Goal: Task Accomplishment & Management: Manage account settings

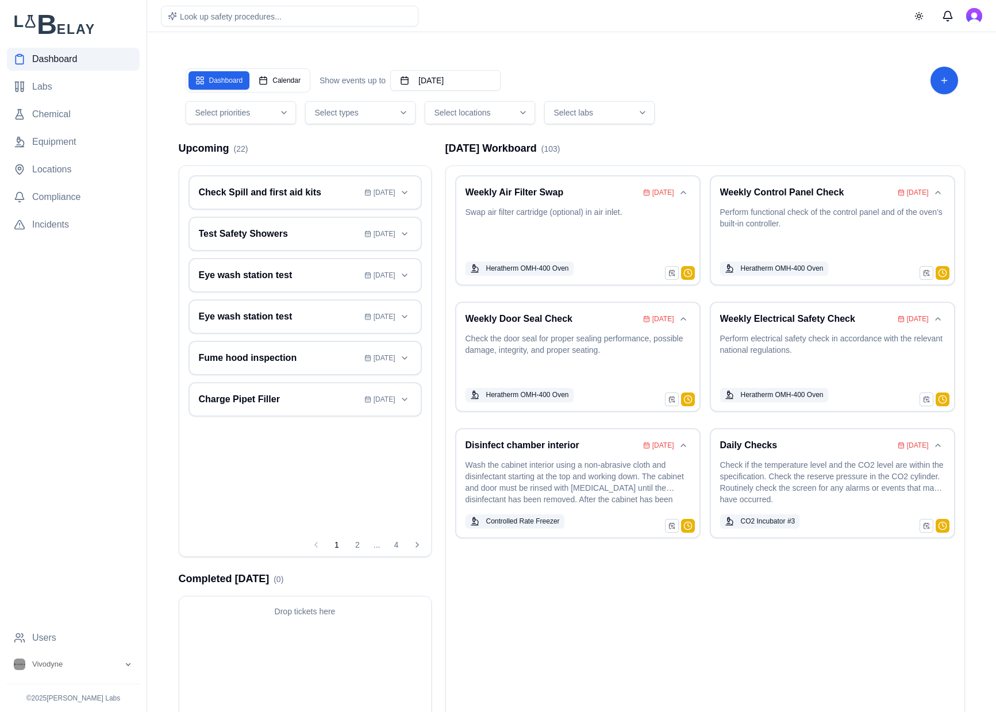
click at [518, 114] on icon "button" at bounding box center [522, 112] width 9 height 9
click at [475, 191] on div "[GEOGRAPHIC_DATA]" at bounding box center [481, 199] width 107 height 18
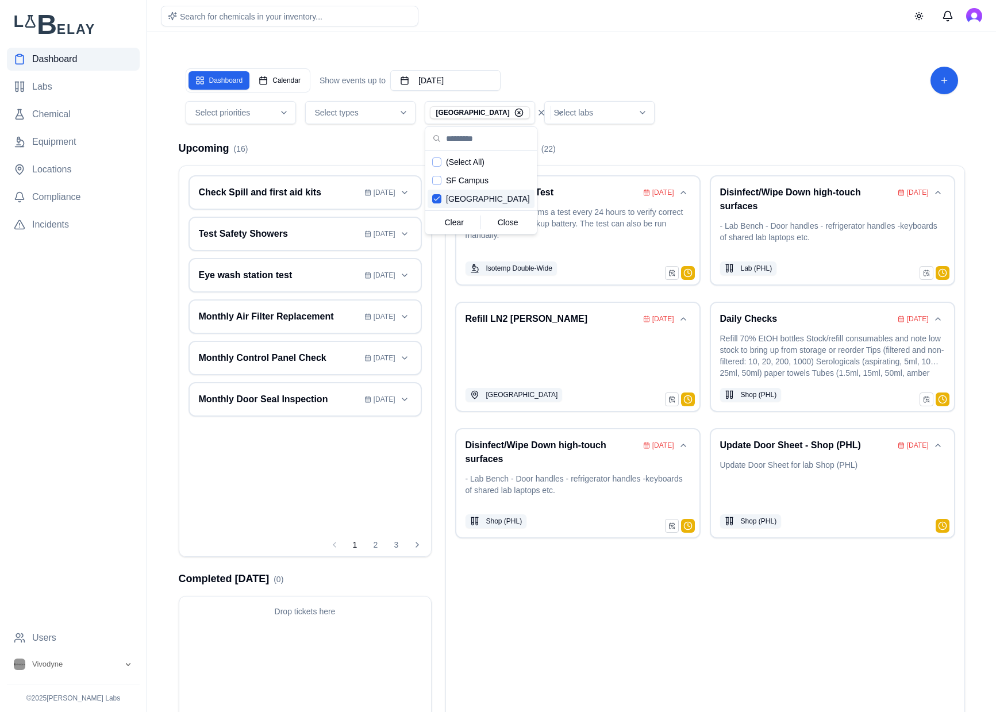
click at [794, 156] on div "[DATE] Workboard ( 22 ) Backup Battery Test [DATE] The controller performs a te…" at bounding box center [705, 459] width 520 height 638
click at [874, 210] on h3 "Disinfect/Wipe Down high-touch surfaces" at bounding box center [806, 200] width 173 height 28
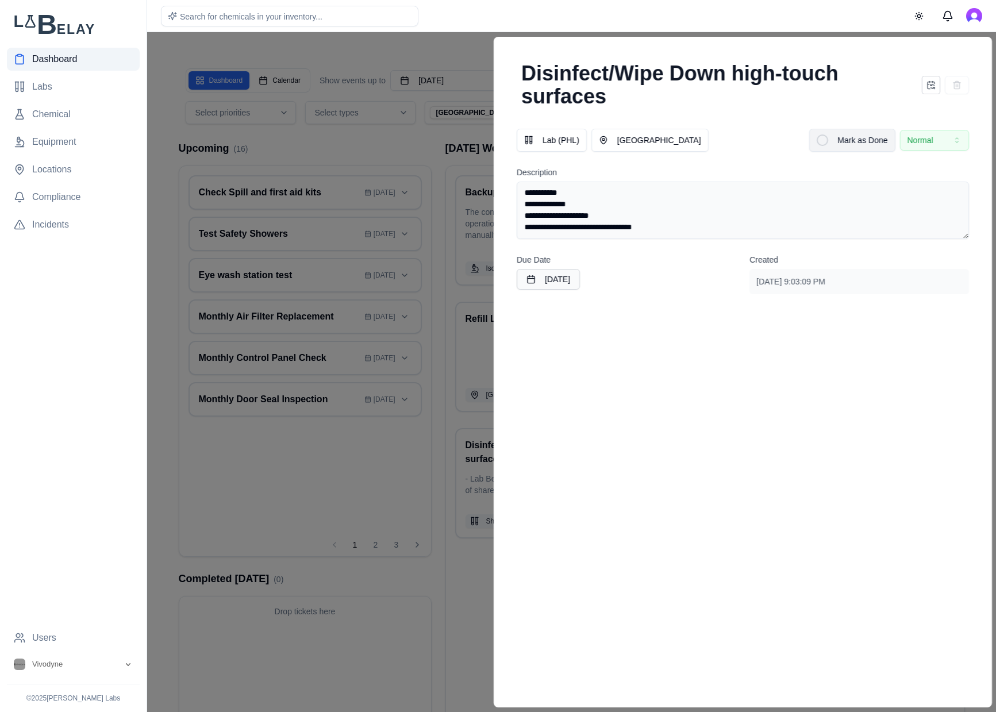
click at [824, 135] on div at bounding box center [822, 139] width 11 height 11
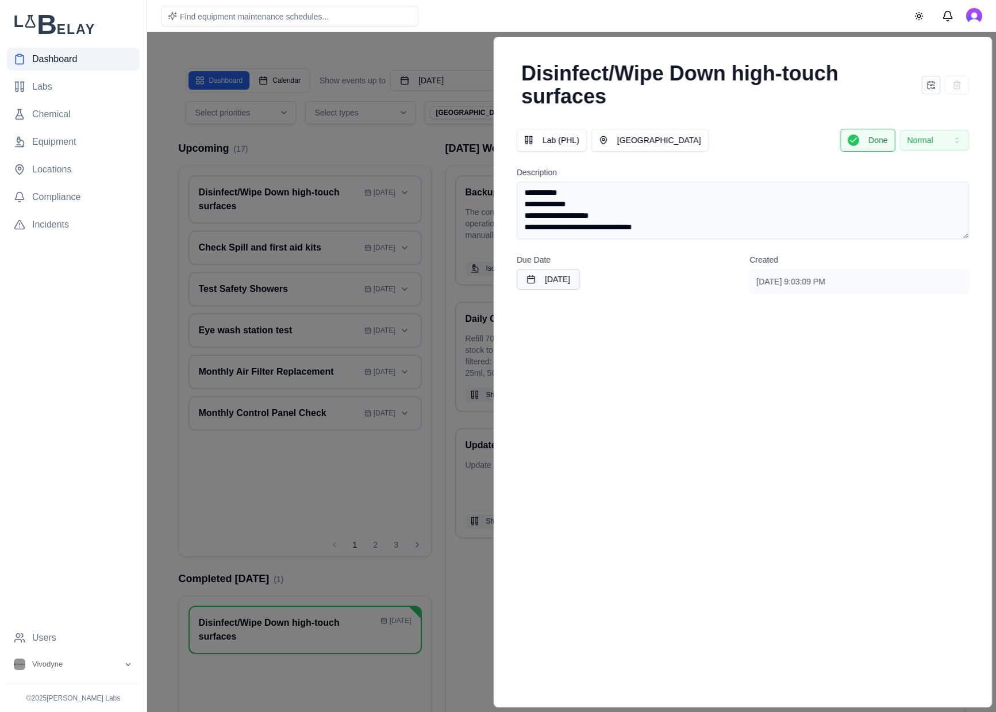
drag, startPoint x: 437, startPoint y: 146, endPoint x: 444, endPoint y: 147, distance: 7.0
click at [437, 146] on div at bounding box center [498, 372] width 996 height 680
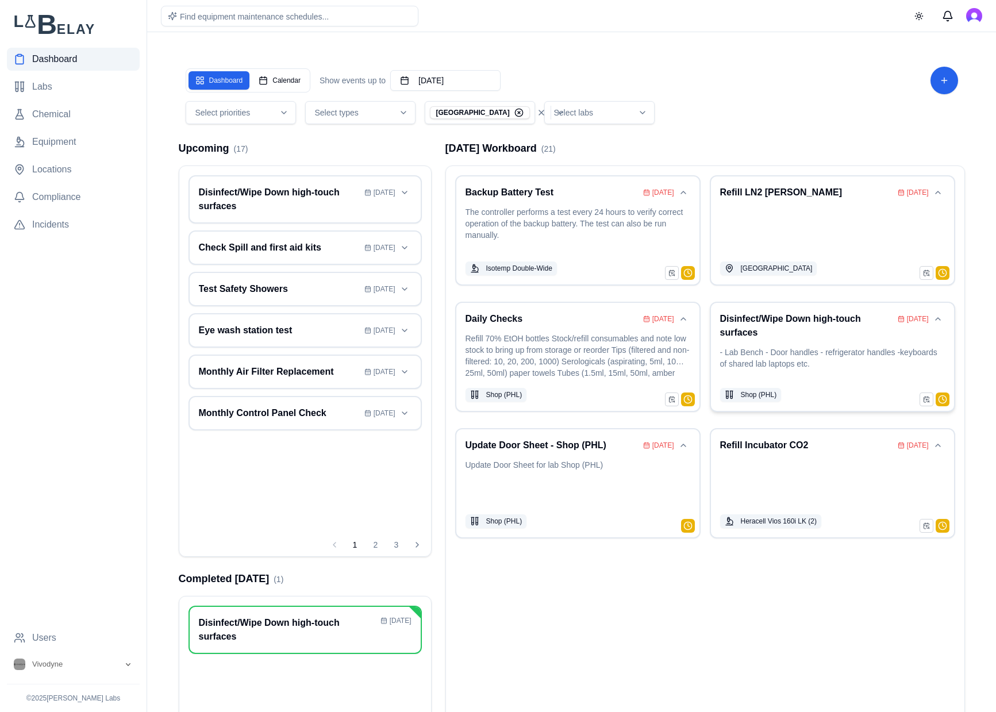
click at [816, 345] on div "Disinfect/Wipe Down high-touch surfaces [DATE] - Lab Bench - Door handles - ref…" at bounding box center [832, 357] width 225 height 90
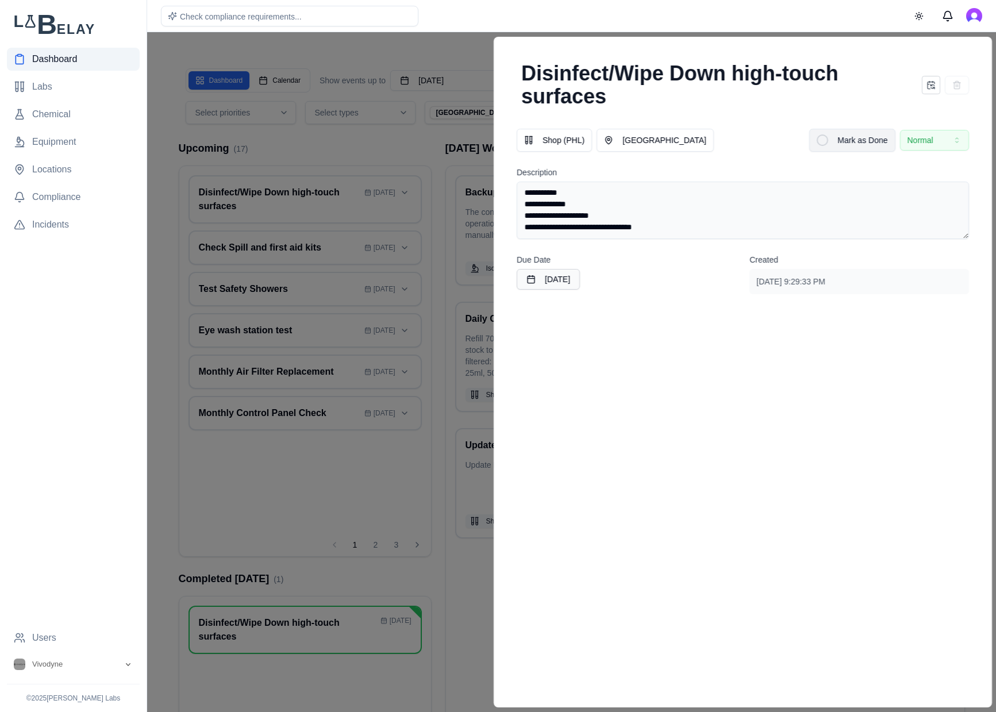
click at [860, 141] on span "Mark as Done" at bounding box center [862, 139] width 50 height 11
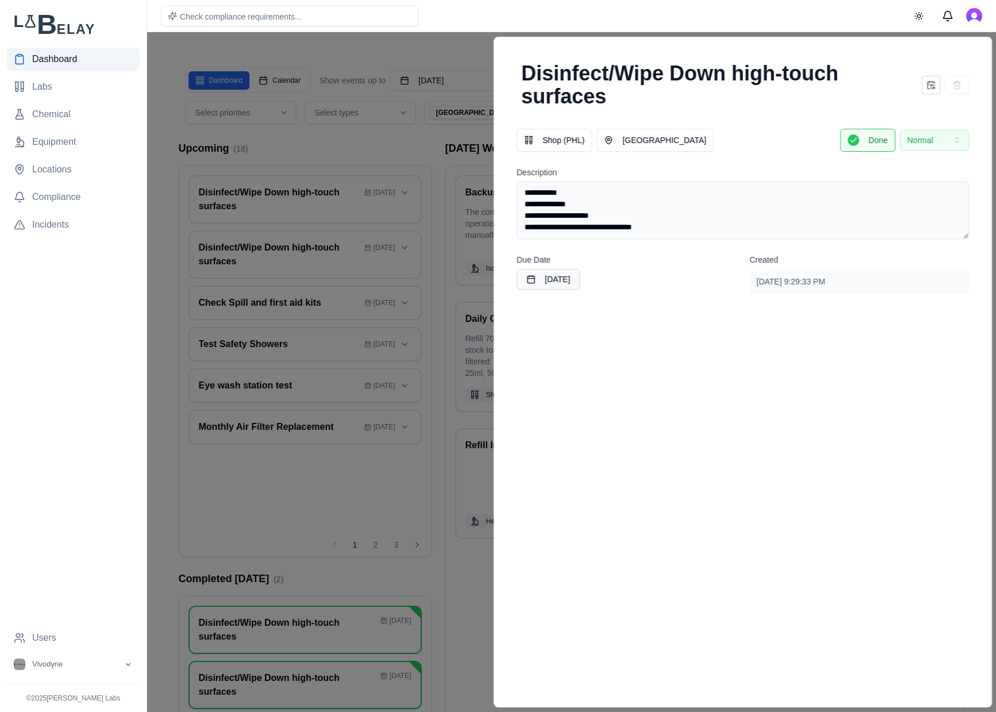
click at [364, 155] on div at bounding box center [498, 372] width 996 height 680
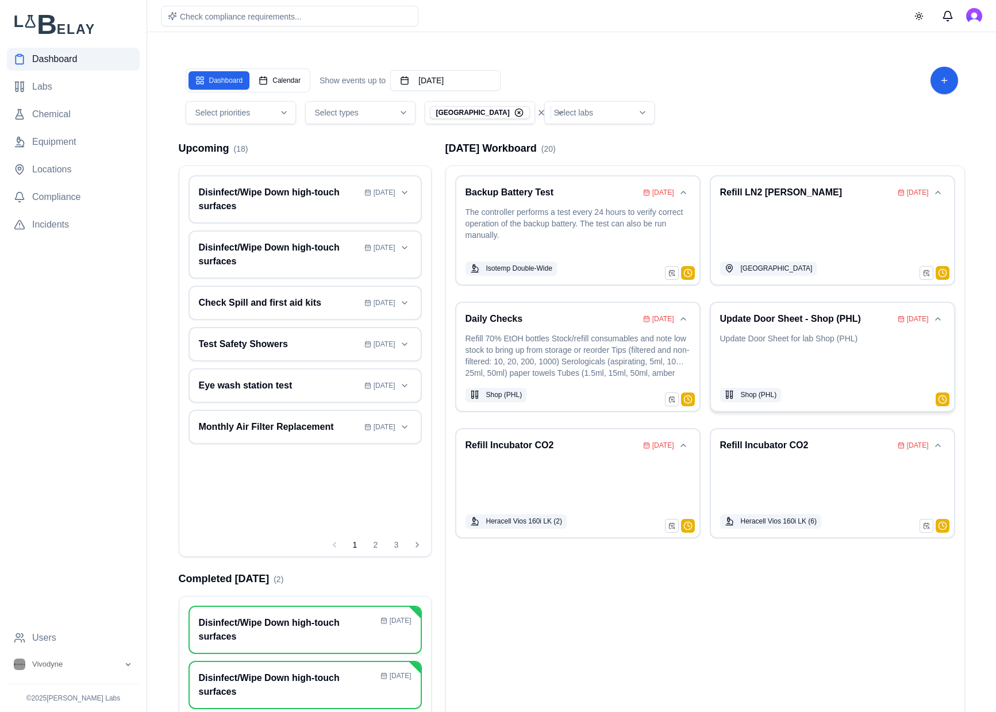
click at [874, 339] on p "Update Door Sheet for lab Shop (PHL)" at bounding box center [832, 357] width 225 height 48
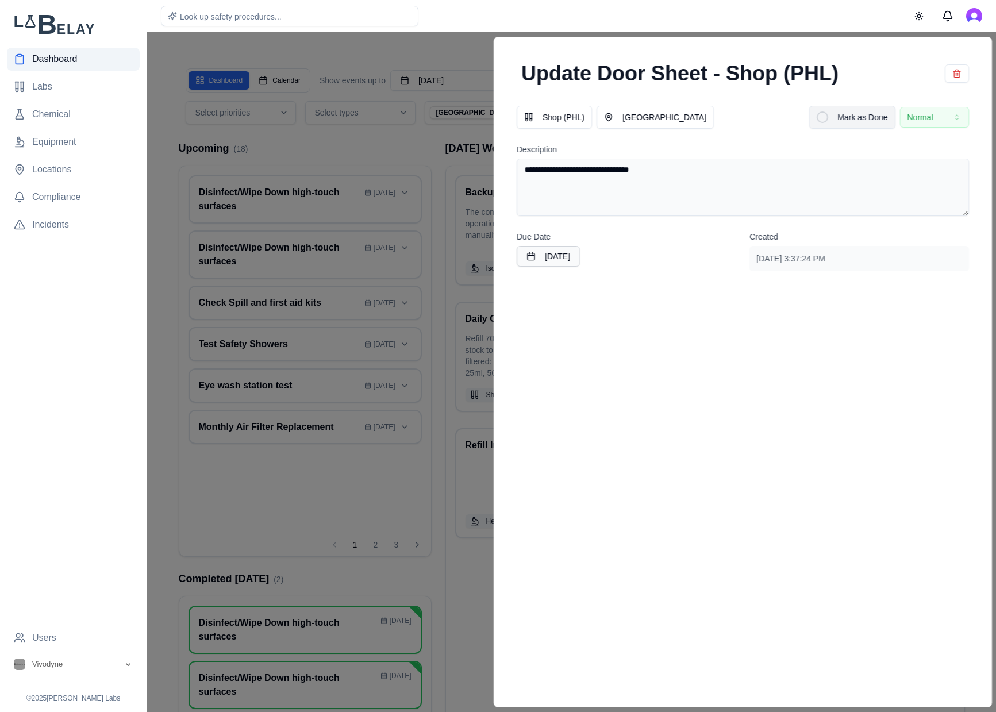
click at [859, 121] on span "Mark as Done" at bounding box center [862, 116] width 50 height 11
click at [457, 137] on div at bounding box center [498, 372] width 996 height 680
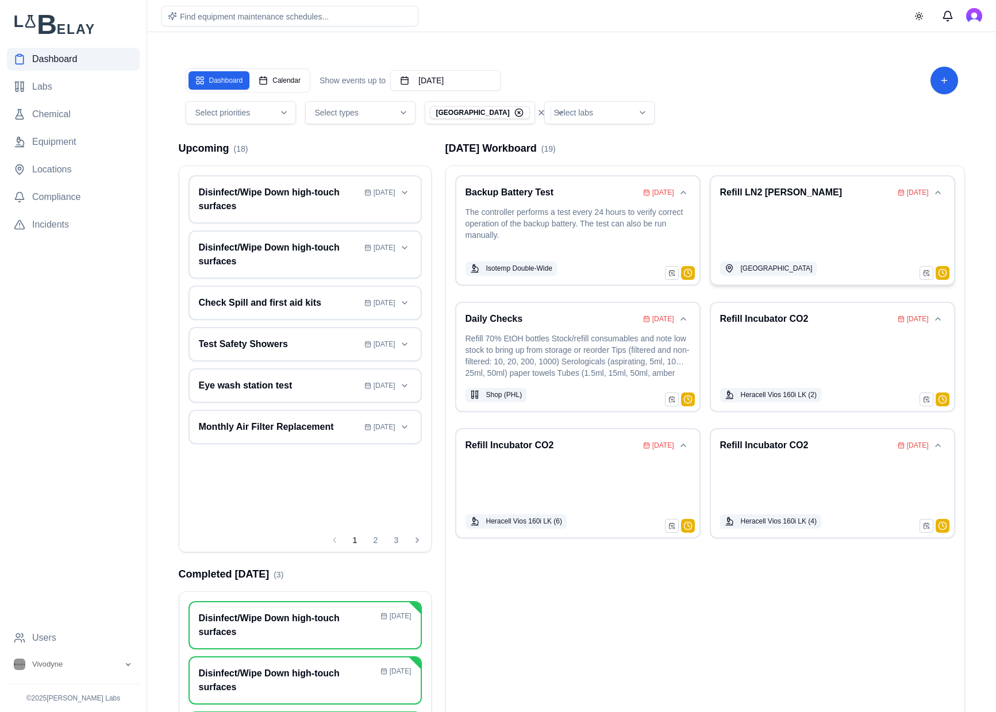
click at [841, 220] on p at bounding box center [832, 230] width 225 height 48
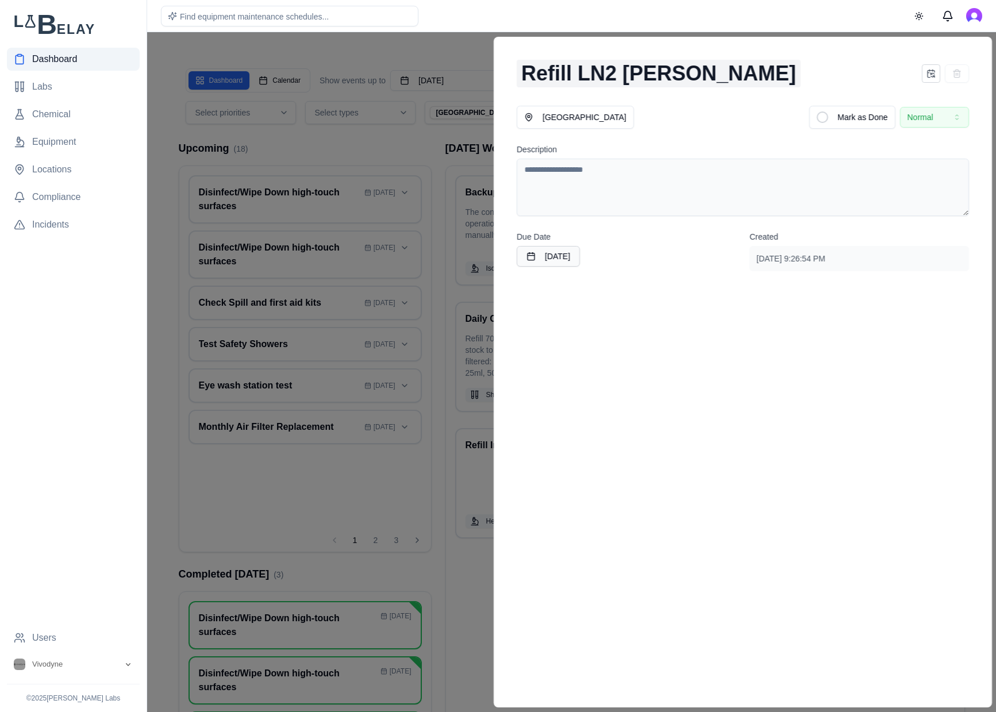
click at [607, 75] on h2 "Refill LN2 [PERSON_NAME]" at bounding box center [659, 74] width 284 height 28
click at [749, 114] on div "PHL Campus Mark as Done Normal" at bounding box center [743, 117] width 452 height 23
click at [721, 383] on div "Refill LN2 [PERSON_NAME] PHL Campus Mark as Done Normal Description Due Date [D…" at bounding box center [743, 372] width 498 height 671
click at [452, 609] on div at bounding box center [498, 372] width 996 height 680
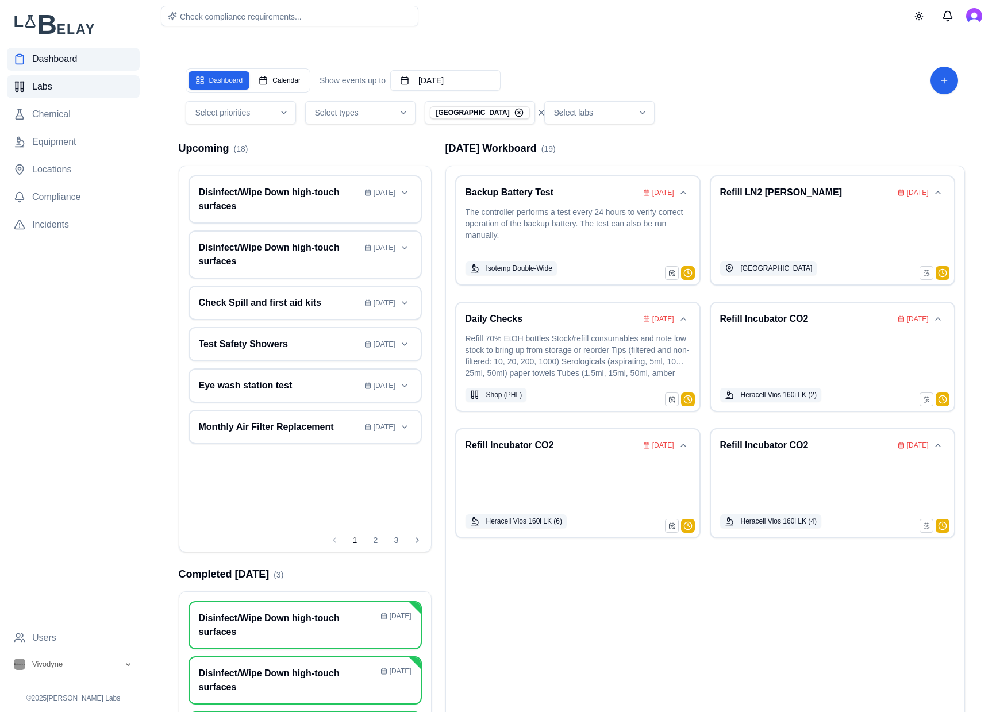
click at [61, 84] on link "Labs" at bounding box center [73, 86] width 133 height 23
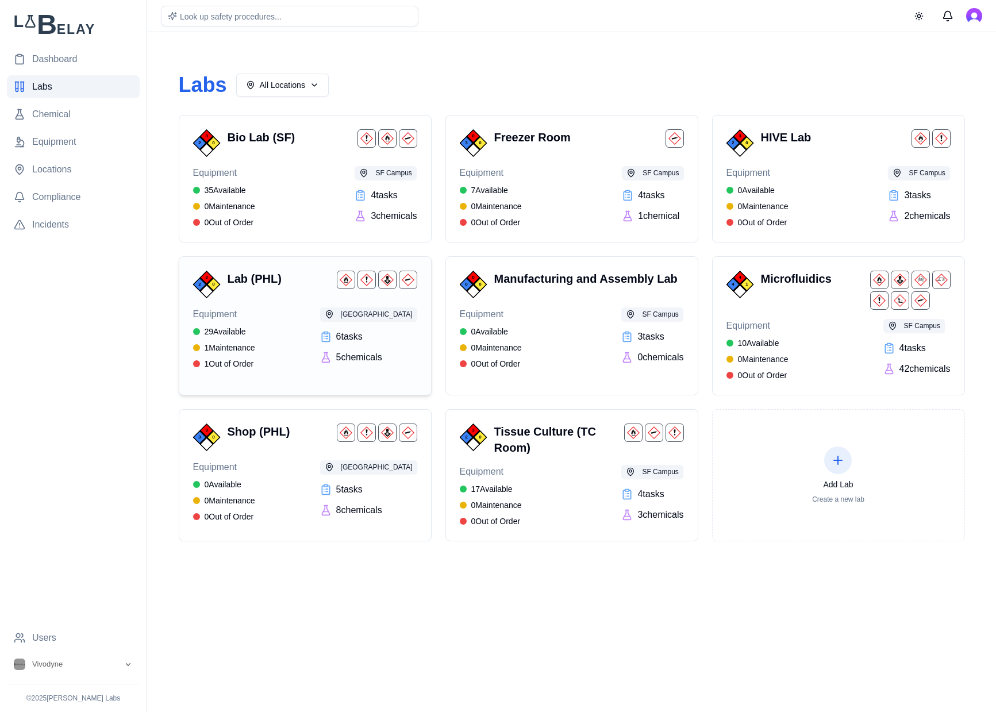
click at [290, 295] on div "3 2 0 Lab (PHL)" at bounding box center [305, 285] width 224 height 28
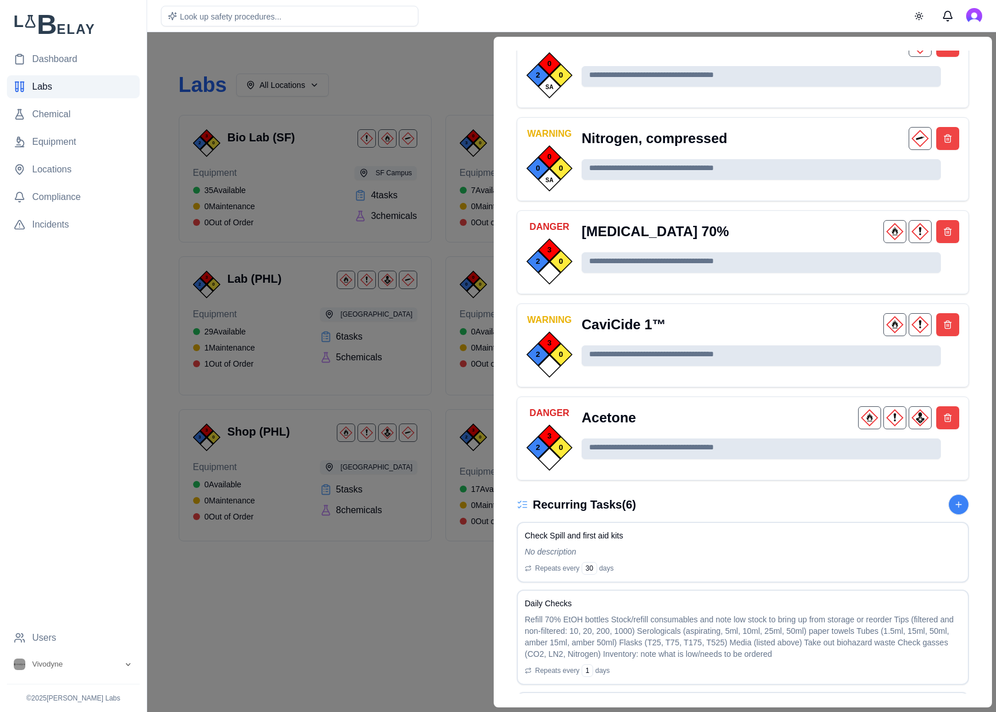
scroll to position [1182, 0]
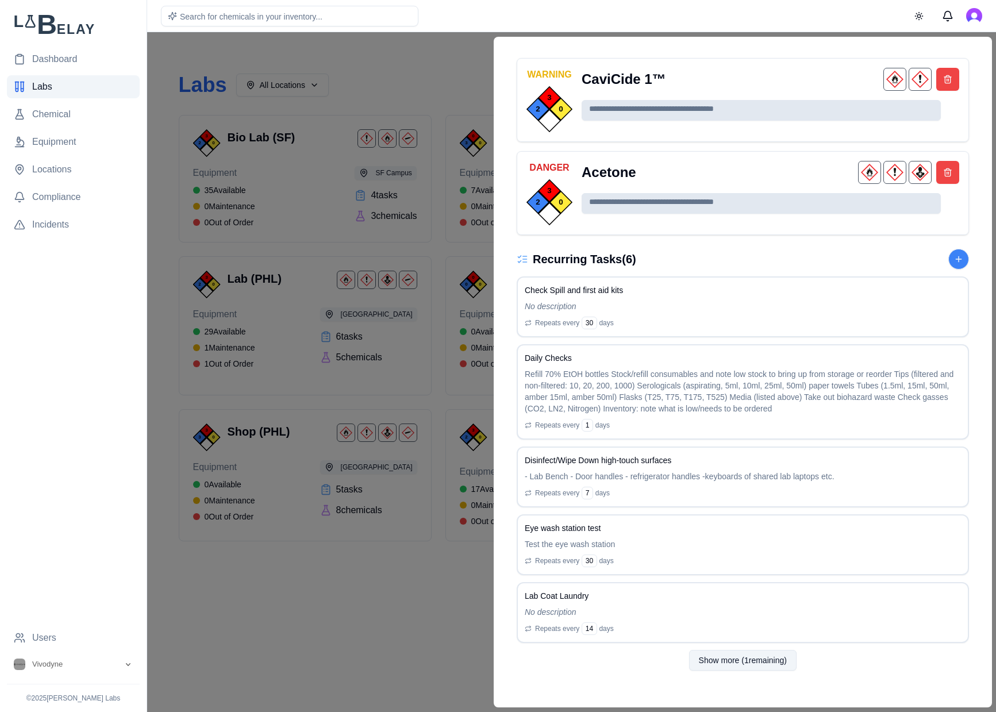
click at [772, 658] on button "Show more ( 1 remaining)" at bounding box center [741, 660] width 107 height 21
click at [788, 617] on p "No description" at bounding box center [743, 611] width 436 height 11
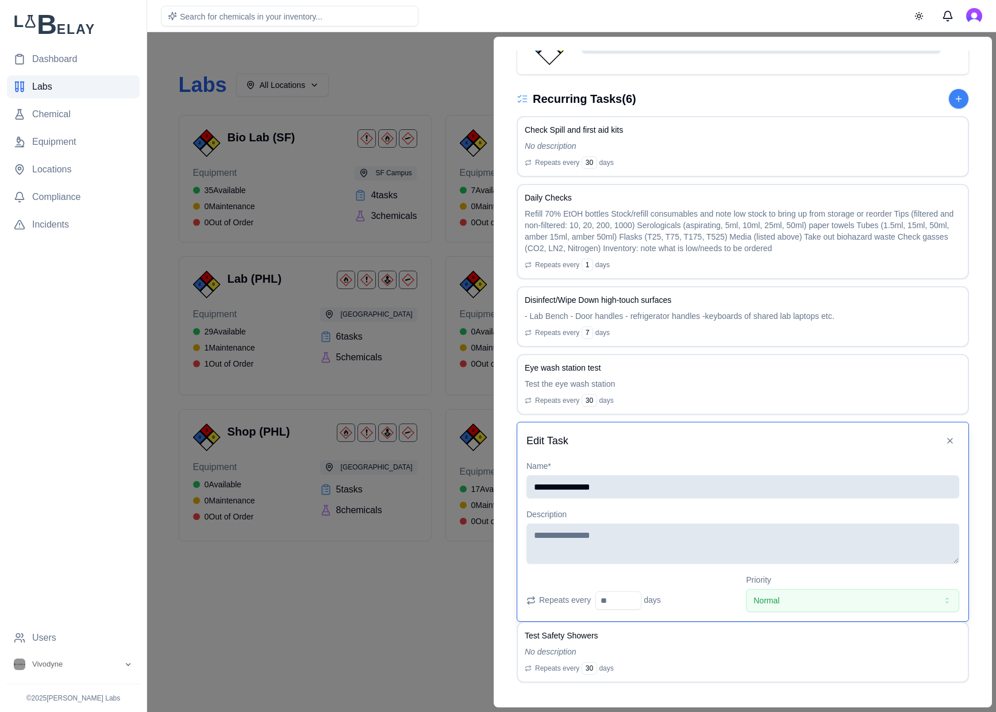
scroll to position [1354, 0]
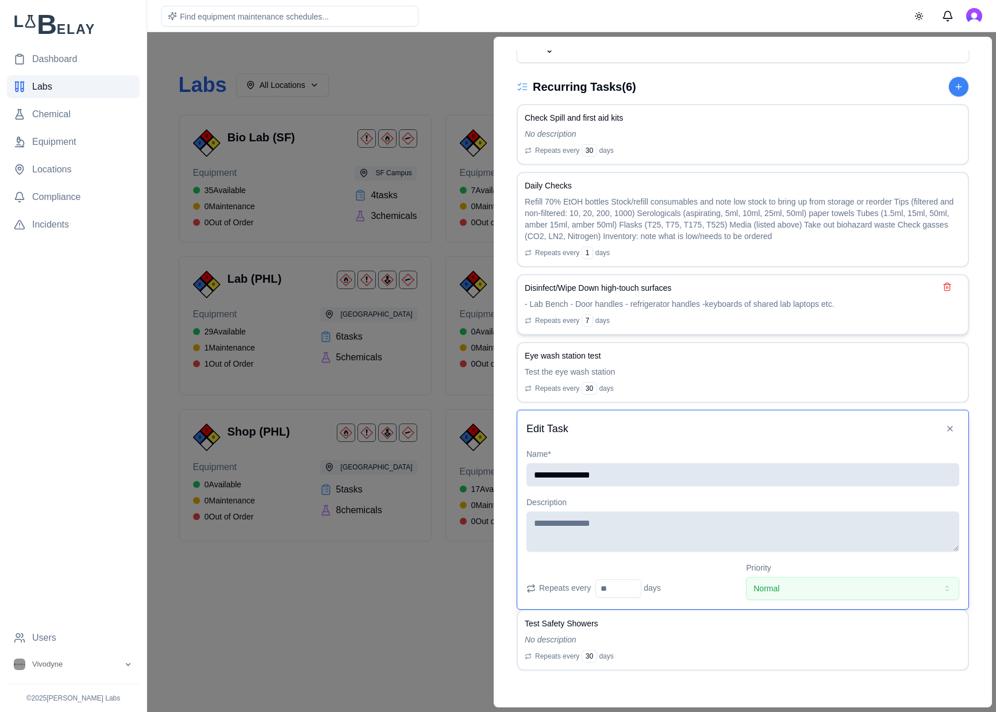
click at [771, 303] on p "- Lab Bench - Door handles - refrigerator handles -keyboards of shared lab lapt…" at bounding box center [743, 303] width 436 height 11
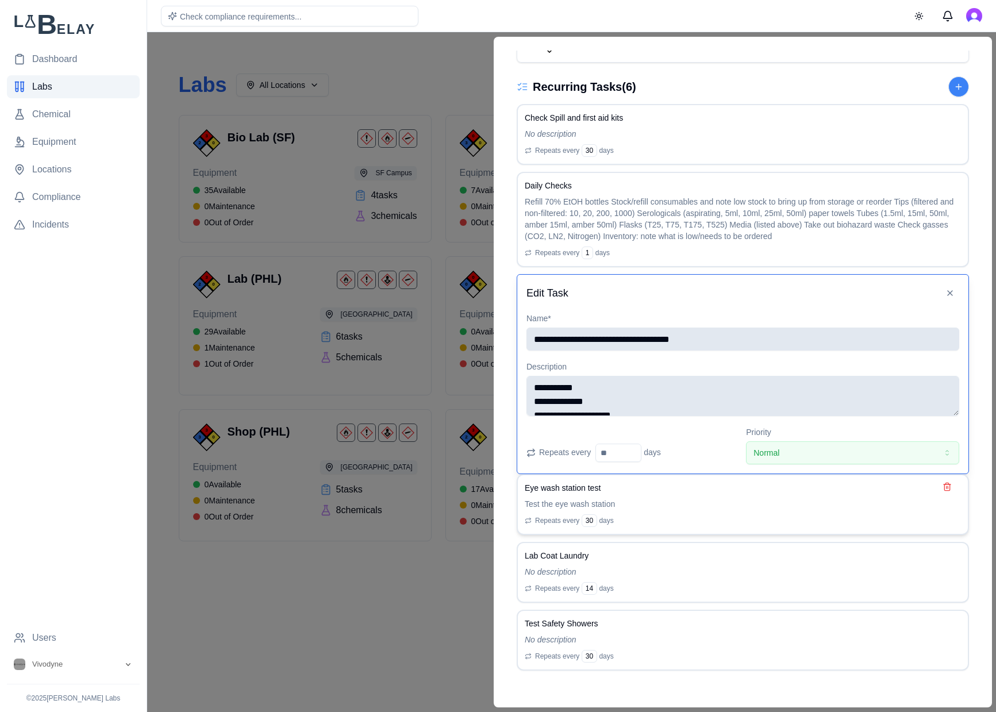
click at [802, 506] on p "Test the eye wash station" at bounding box center [743, 503] width 436 height 11
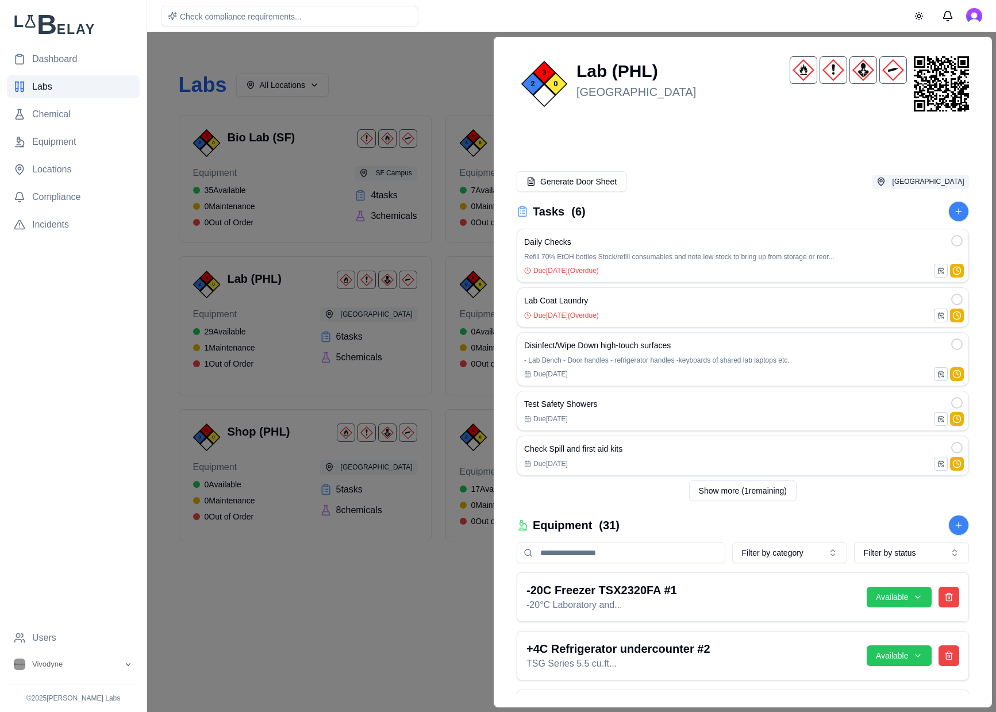
scroll to position [0, 0]
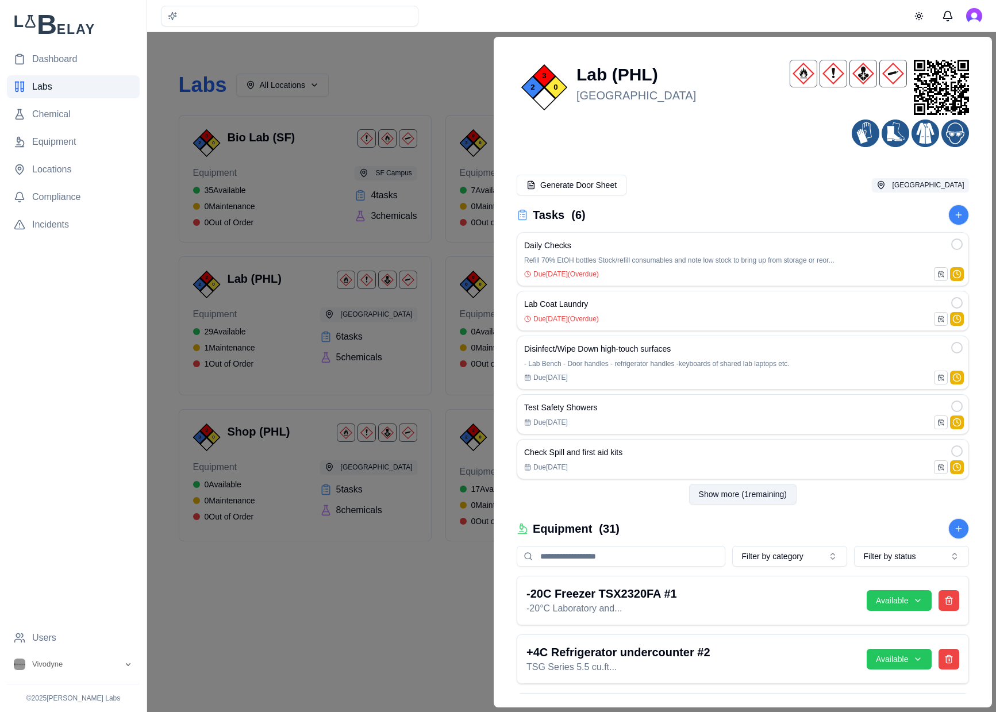
click at [752, 492] on button "Show more ( 1 remaining)" at bounding box center [741, 494] width 107 height 21
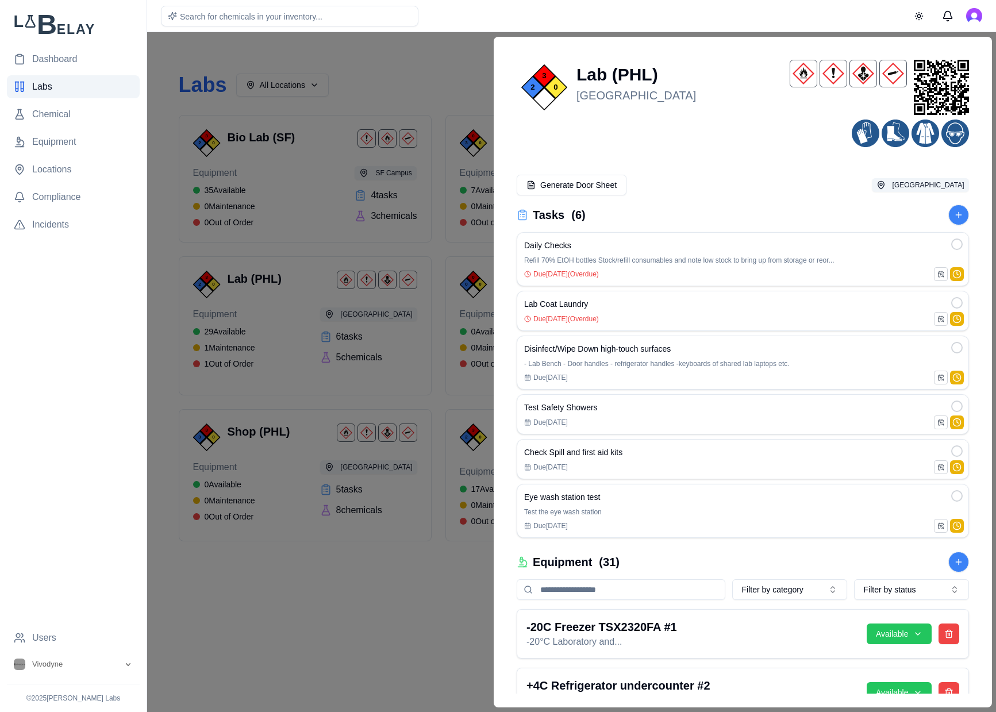
click at [421, 63] on div at bounding box center [498, 372] width 996 height 680
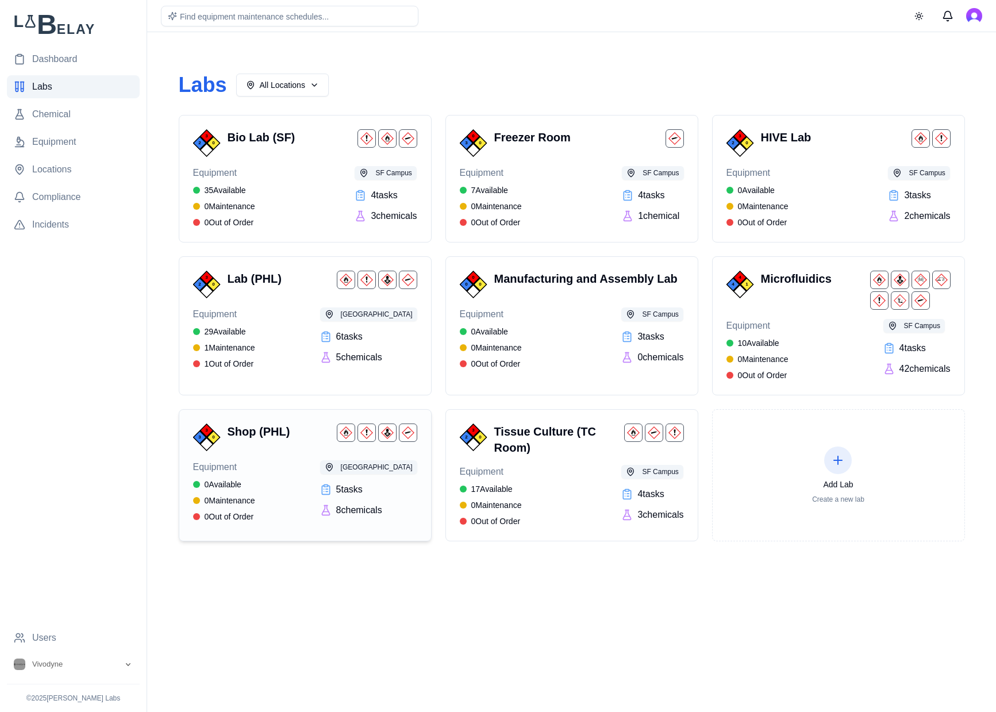
click at [282, 494] on div "Equipment 0 Available 0 Maintenance 0 Out of Order PHL Campus 5 task s 8 chemic…" at bounding box center [305, 491] width 224 height 62
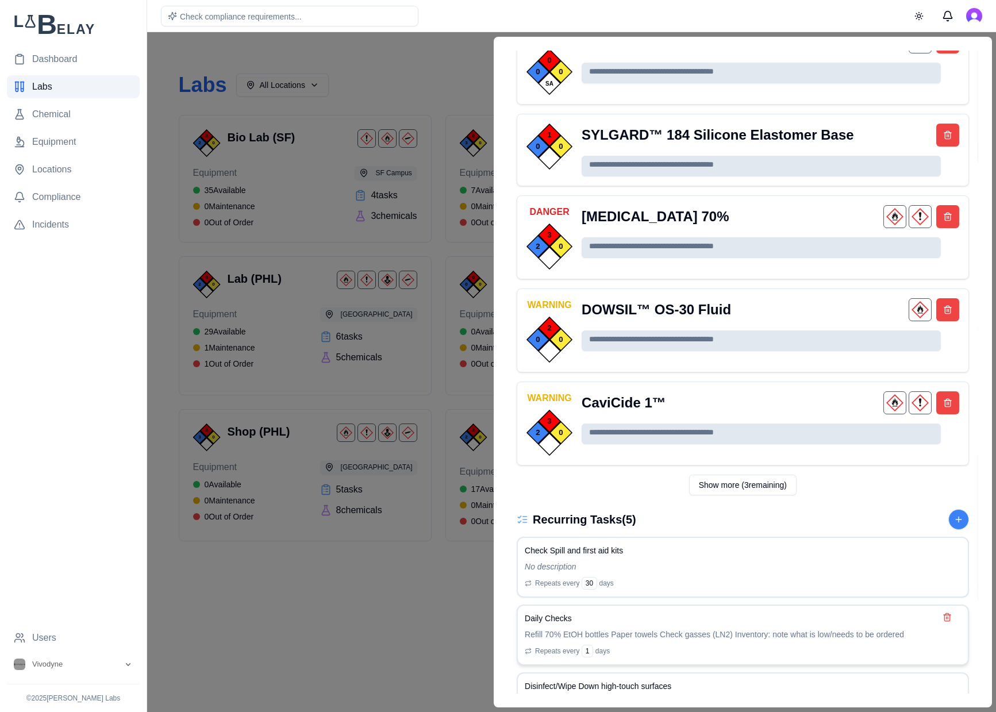
scroll to position [817, 0]
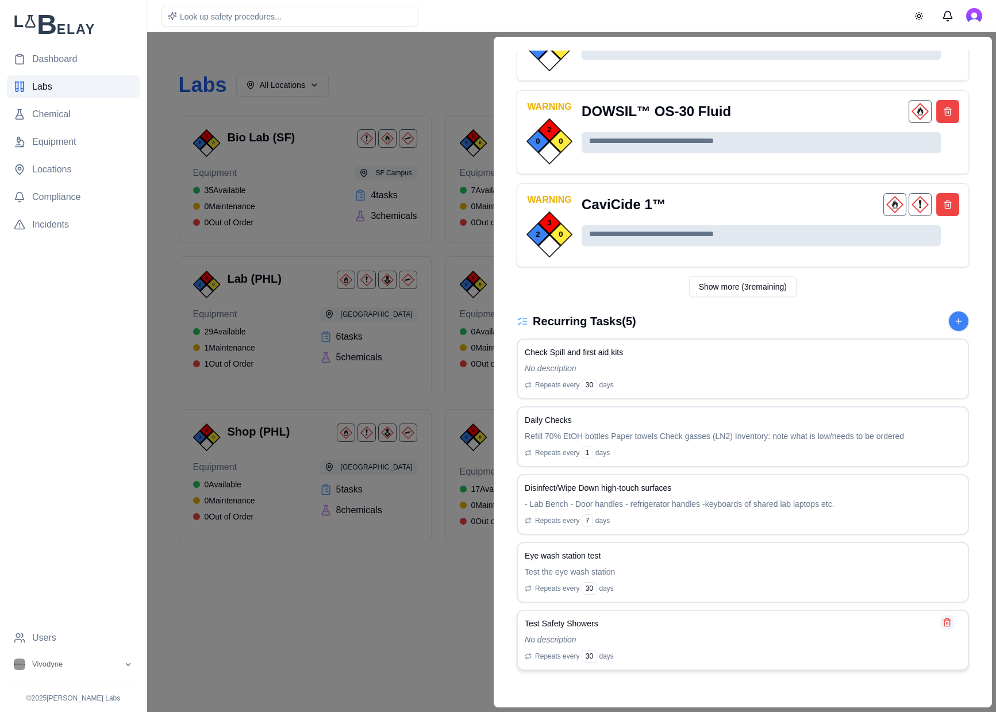
click at [949, 622] on button at bounding box center [947, 622] width 14 height 14
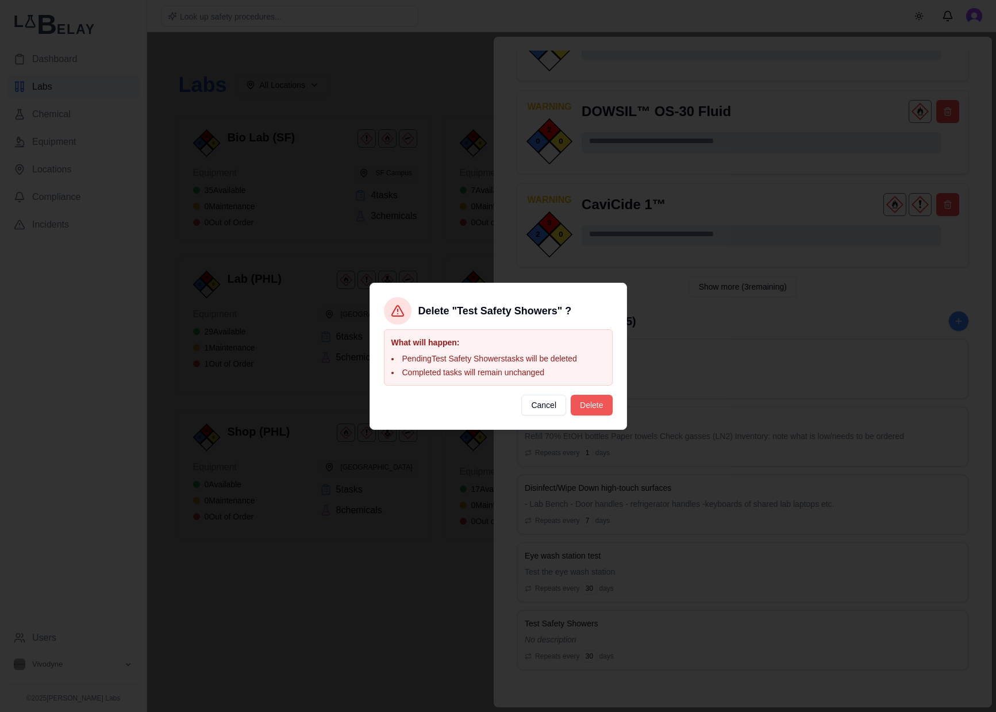
click at [597, 398] on button "Delete" at bounding box center [591, 405] width 41 height 21
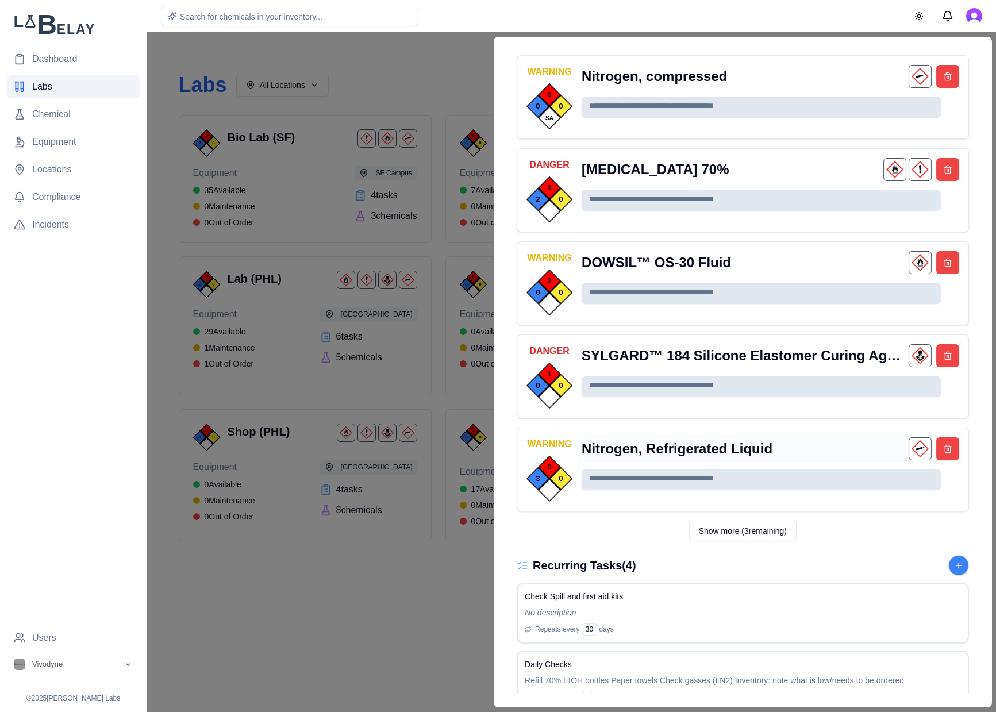
scroll to position [715, 0]
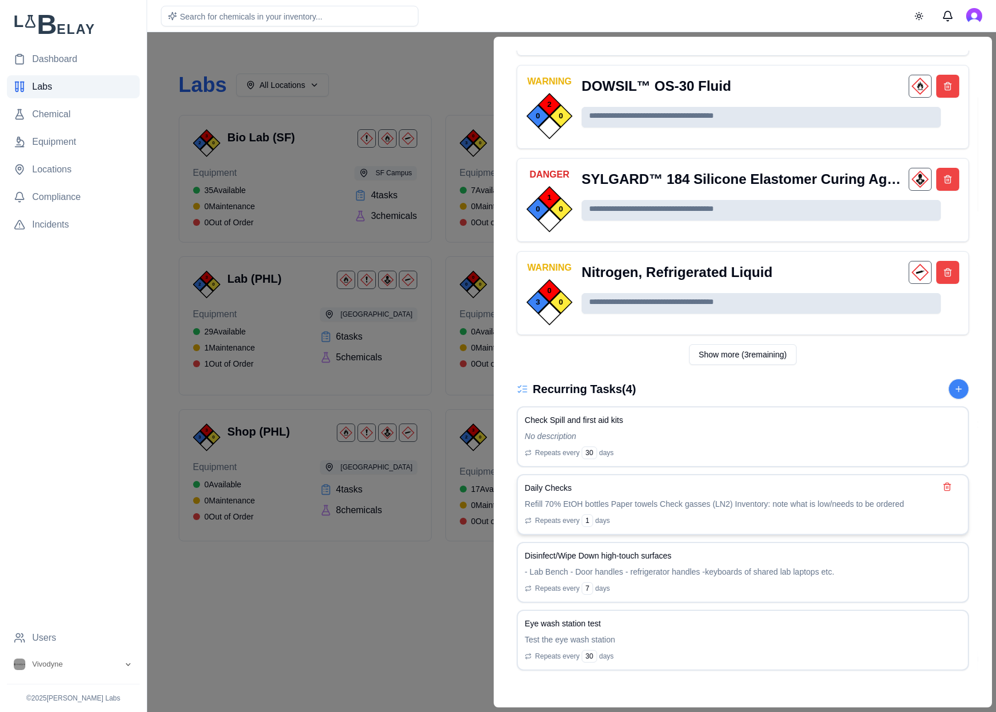
click at [796, 509] on p "Refill 70% EtOH bottles Paper towels Check gasses (LN2) Inventory: note what is…" at bounding box center [743, 503] width 436 height 11
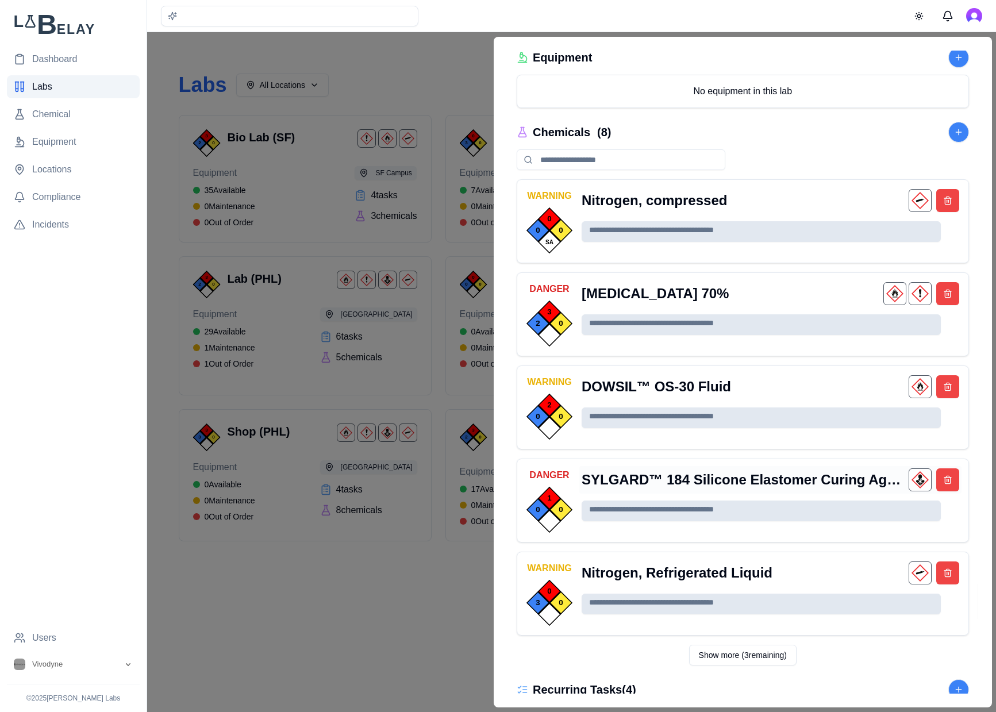
scroll to position [0, 0]
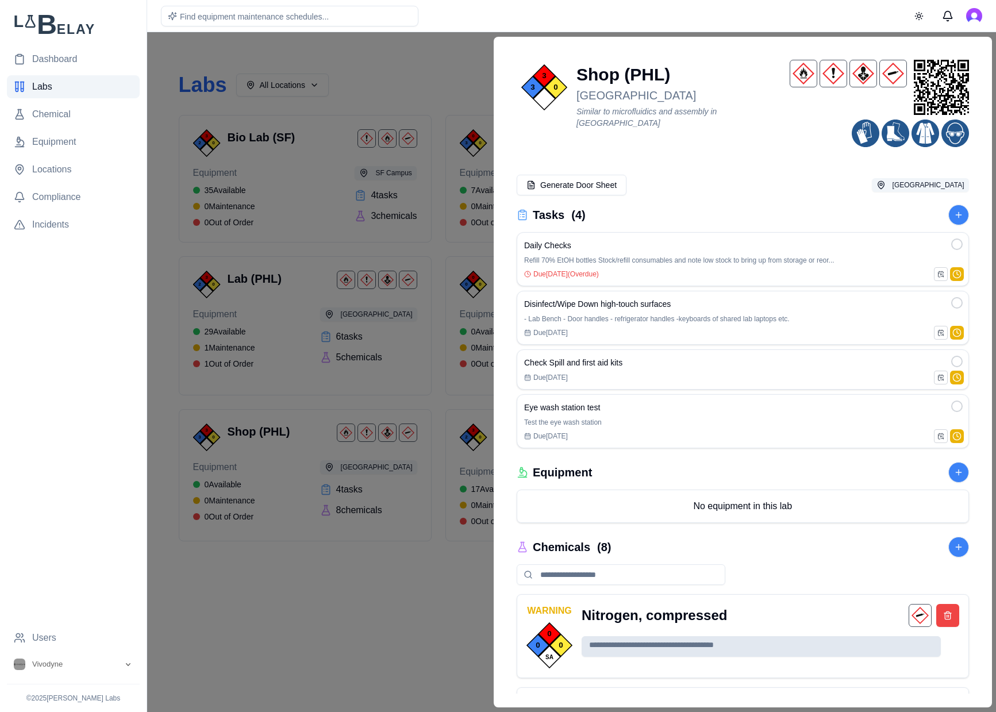
click at [452, 97] on div at bounding box center [498, 372] width 996 height 680
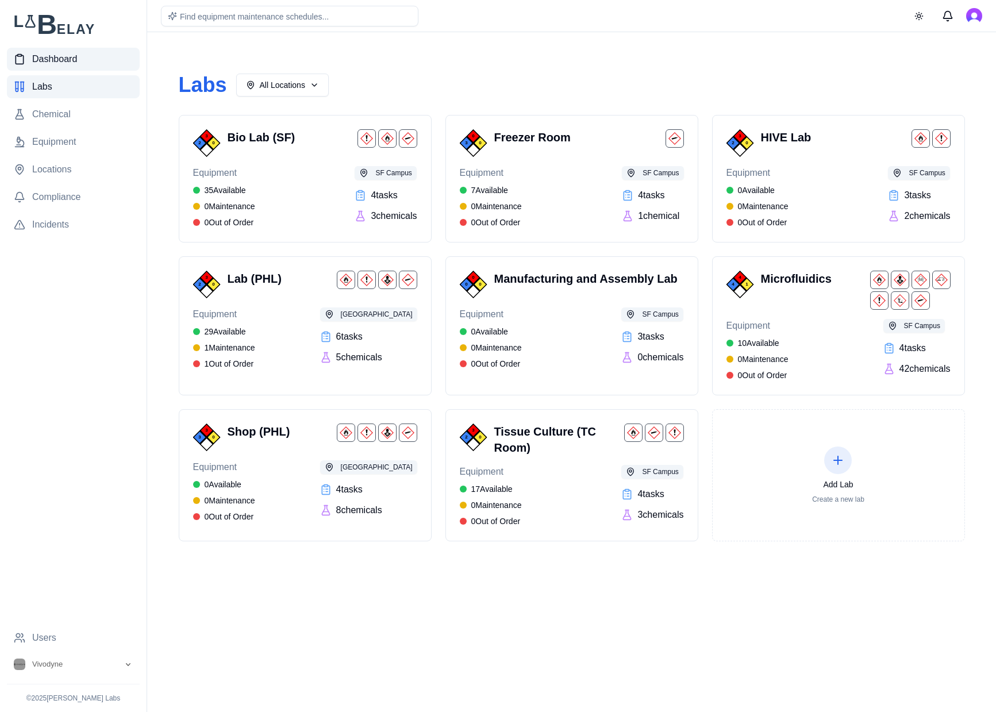
click at [58, 60] on span "Dashboard" at bounding box center [54, 59] width 45 height 14
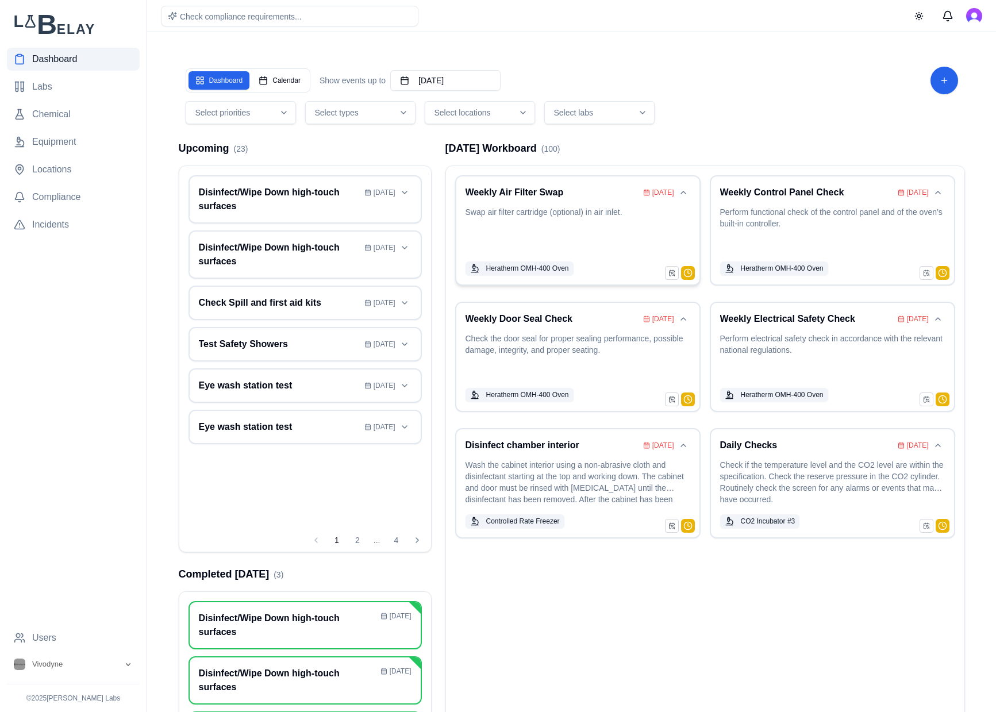
click at [606, 212] on p "Swap air filter cartridge (optional) in air inlet." at bounding box center [577, 230] width 225 height 48
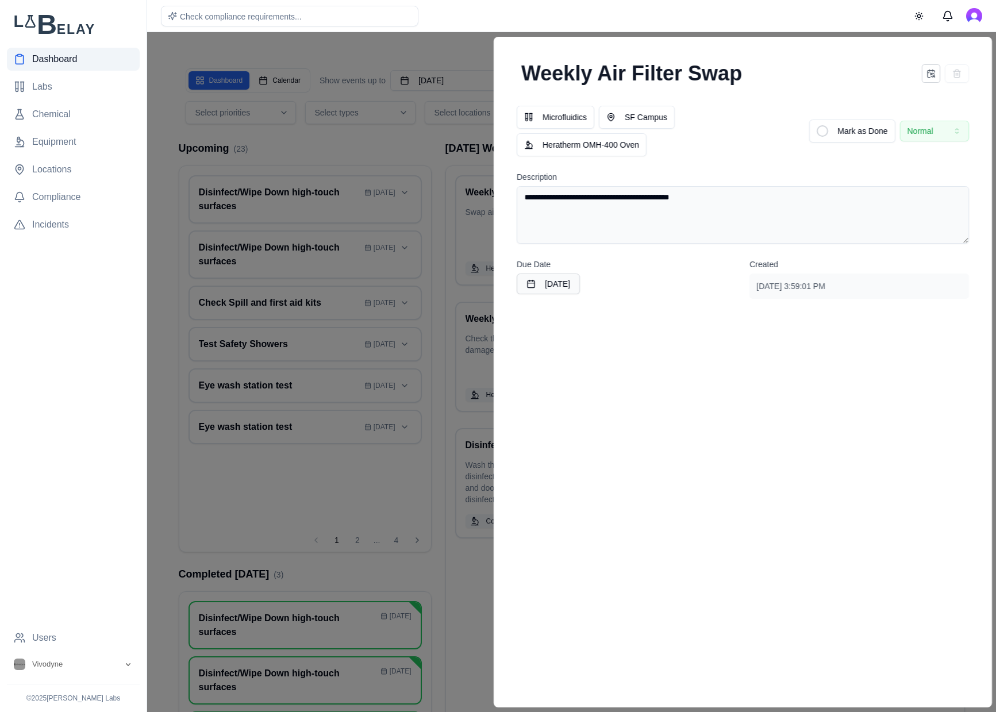
click at [444, 140] on div at bounding box center [498, 372] width 996 height 680
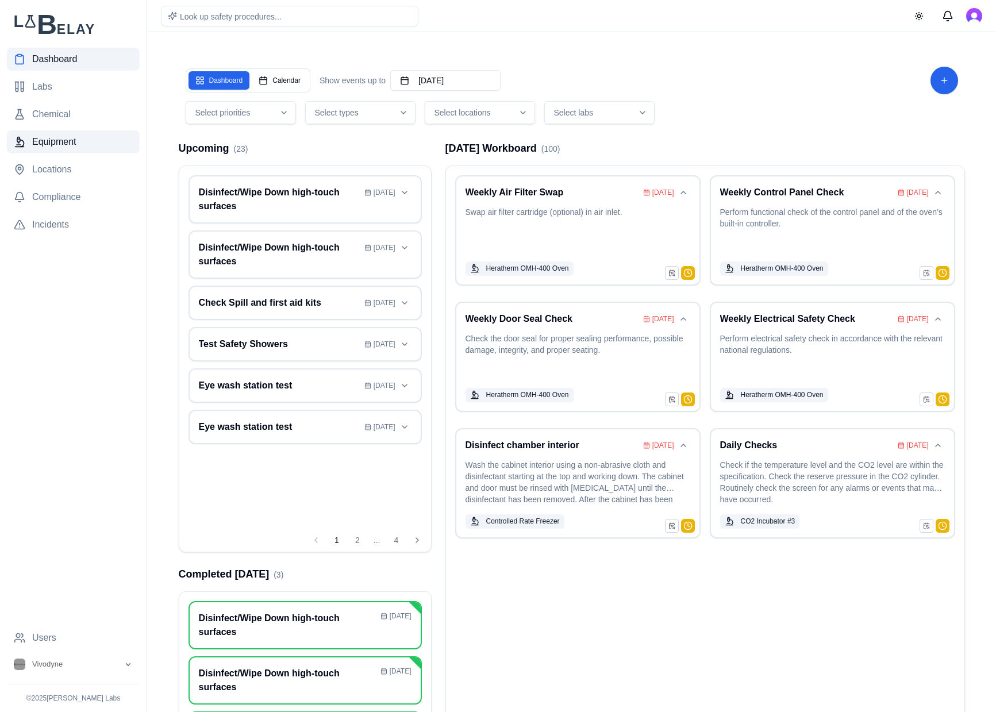
click at [72, 137] on span "Equipment" at bounding box center [54, 142] width 44 height 14
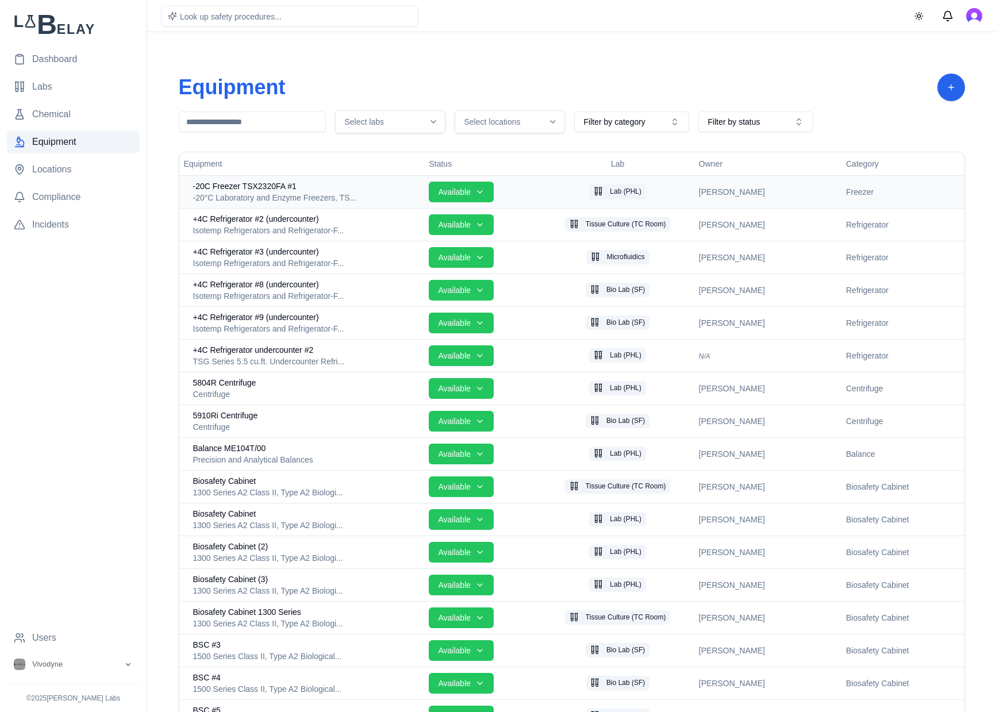
click at [533, 190] on td "Available" at bounding box center [482, 191] width 117 height 33
click at [334, 186] on div "-20C Freezer TSX2320FA #1" at bounding box center [306, 185] width 227 height 11
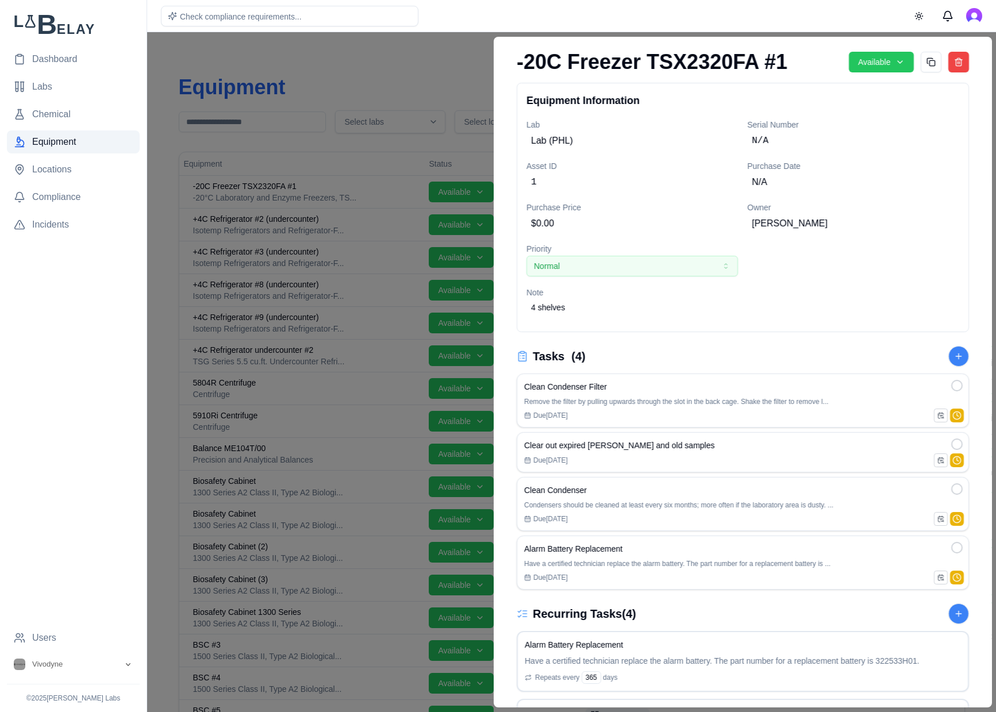
click at [463, 72] on div at bounding box center [498, 372] width 996 height 680
